Goal: Ask a question

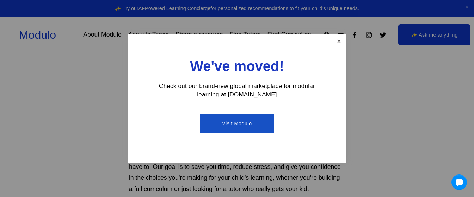
click at [338, 43] on link "Close" at bounding box center [338, 42] width 12 height 12
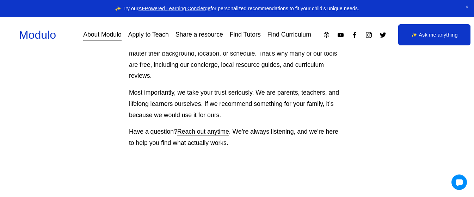
scroll to position [721, 0]
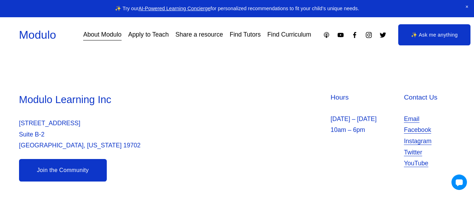
click at [408, 121] on link "Email" at bounding box center [411, 119] width 15 height 11
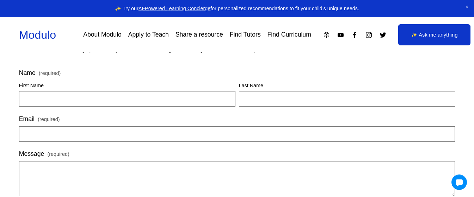
scroll to position [71, 0]
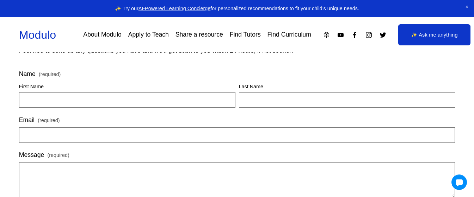
click at [420, 35] on link "✨ Ask me anything" at bounding box center [434, 34] width 72 height 21
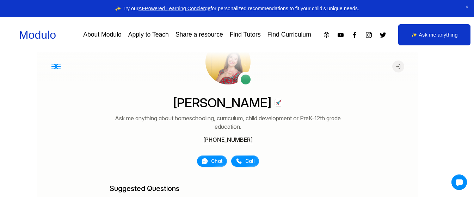
scroll to position [33, 0]
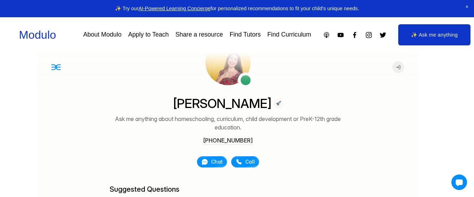
drag, startPoint x: 253, startPoint y: 140, endPoint x: 216, endPoint y: 140, distance: 37.3
click at [218, 140] on div "[PERSON_NAME] Ask me anything about homeschooling, curriculum, child developmen…" at bounding box center [227, 120] width 237 height 49
drag, startPoint x: 251, startPoint y: 140, endPoint x: 217, endPoint y: 137, distance: 34.0
click at [217, 137] on button "[PHONE_NUMBER]" at bounding box center [227, 140] width 50 height 9
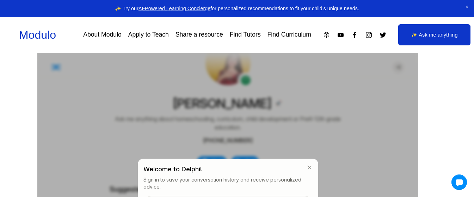
click at [350, 133] on div at bounding box center [227, 194] width 381 height 282
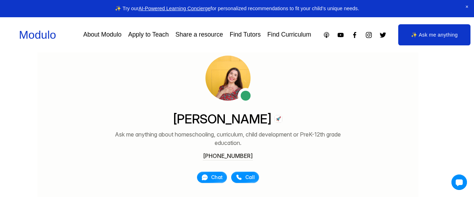
scroll to position [63, 0]
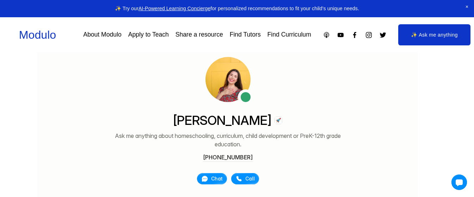
click at [442, 39] on link "✨ Ask me anything" at bounding box center [434, 34] width 72 height 21
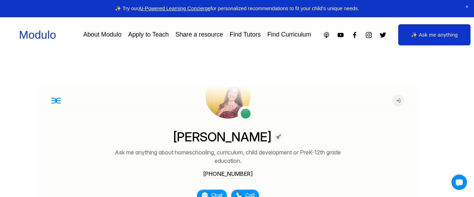
scroll to position [1, 0]
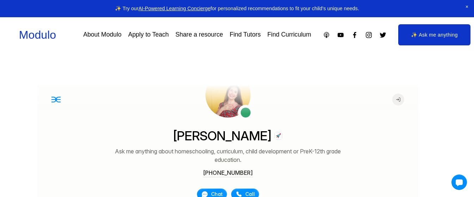
click at [108, 37] on link "About Modulo" at bounding box center [102, 35] width 38 height 12
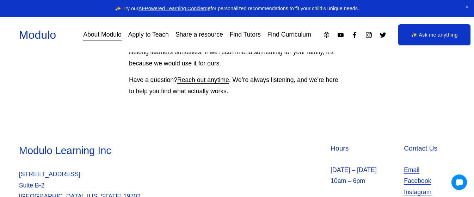
scroll to position [721, 0]
